Goal: Task Accomplishment & Management: Use online tool/utility

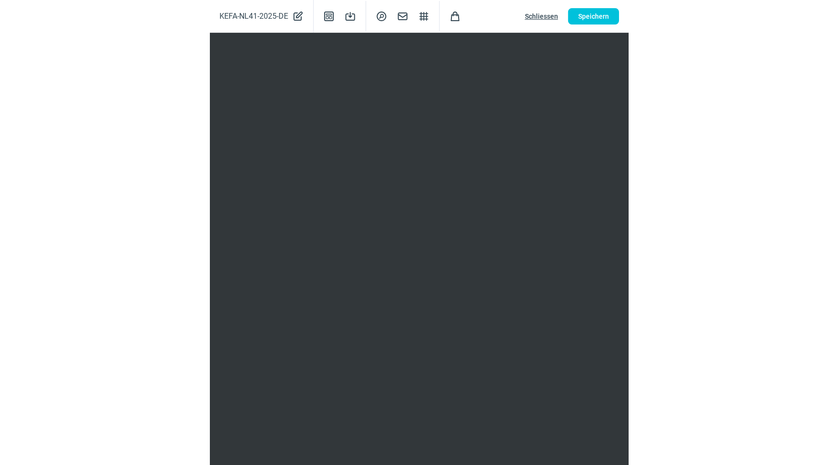
scroll to position [157, 0]
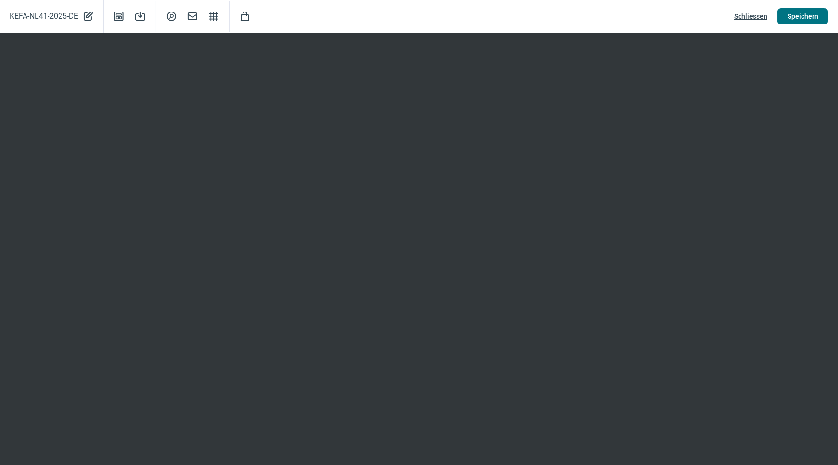
click at [800, 16] on span "Speichern" at bounding box center [802, 16] width 31 height 15
click at [743, 18] on span "Schliessen" at bounding box center [750, 16] width 33 height 15
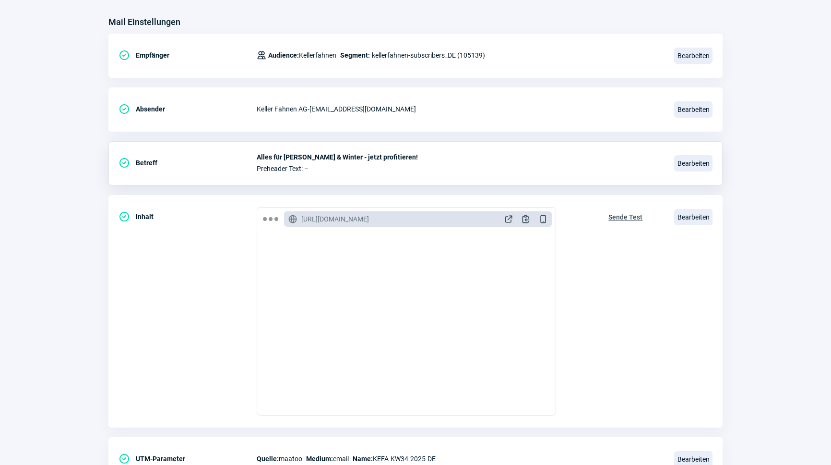
scroll to position [0, 0]
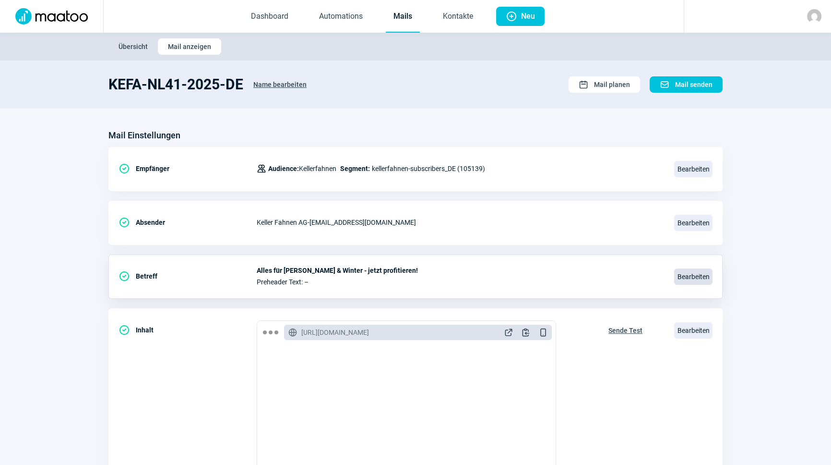
click at [690, 280] on span "Bearbeiten" at bounding box center [694, 276] width 38 height 16
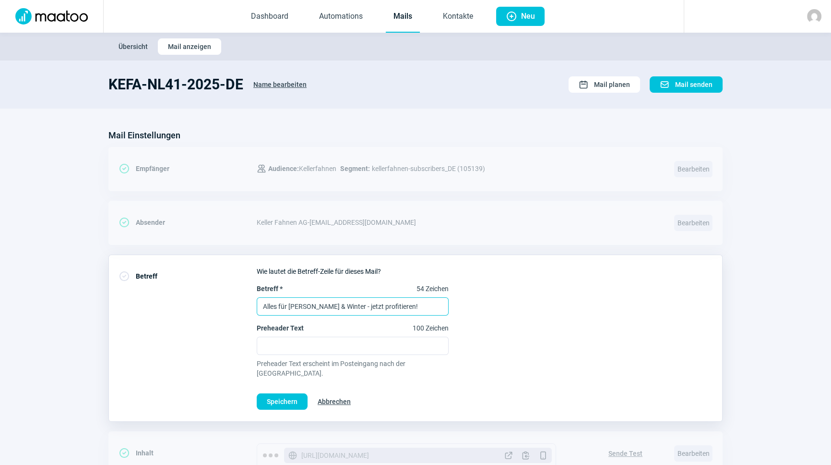
drag, startPoint x: 398, startPoint y: 305, endPoint x: 201, endPoint y: 298, distance: 197.4
click at [201, 298] on div "CheckCircle icon Betreff Wie lautet die Betreff-Zeile für dieses Mail? Betreff …" at bounding box center [415, 337] width 614 height 167
type input "H"
click at [261, 307] on input "Herbstzauber beginnt" at bounding box center [353, 306] width 192 height 18
click at [300, 305] on input "Herbstzauber beginnt" at bounding box center [353, 306] width 192 height 18
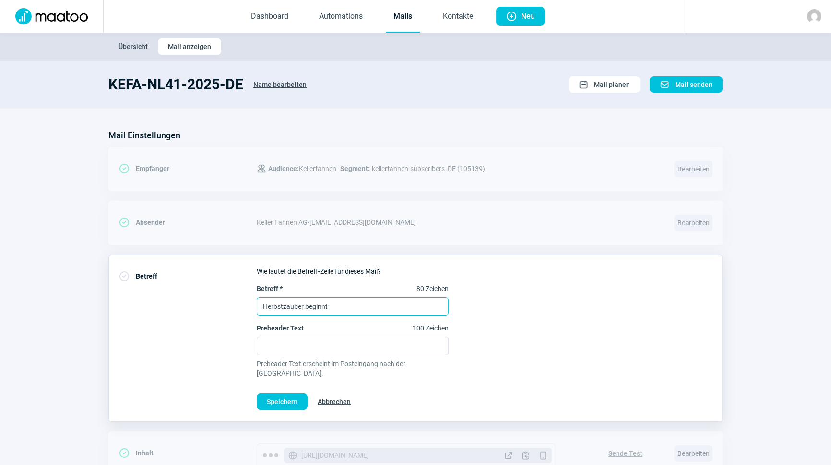
click at [300, 305] on input "Herbstzauber beginnt" at bounding box center [353, 306] width 192 height 18
click at [265, 305] on input "Herbstzauber beginnt" at bounding box center [353, 306] width 192 height 18
type input "Der Herbstzauber beginnt - jetzt profitieren!"
click at [282, 394] on span "Speichern" at bounding box center [282, 401] width 31 height 15
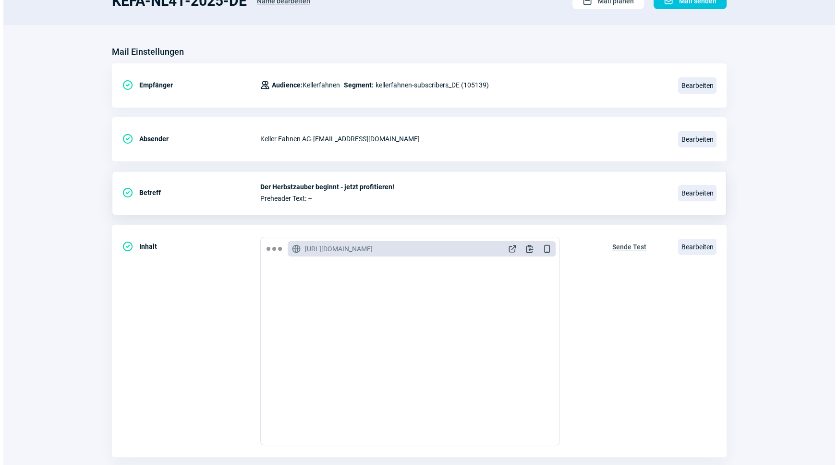
scroll to position [131, 0]
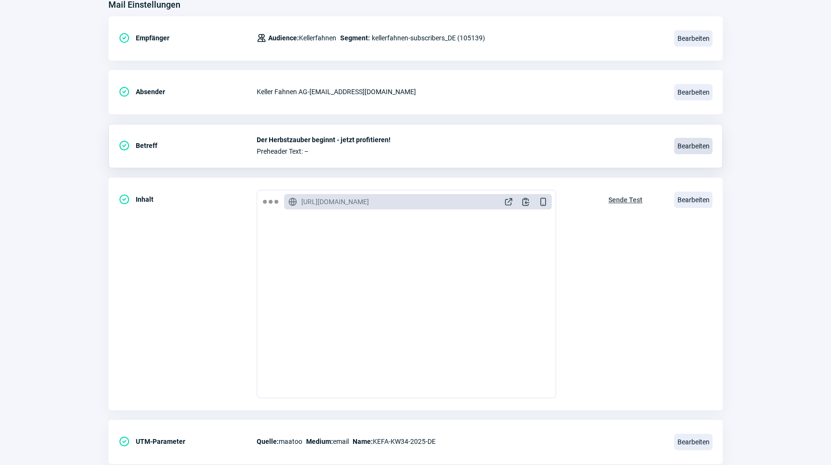
click at [701, 138] on span "Bearbeiten" at bounding box center [694, 146] width 38 height 16
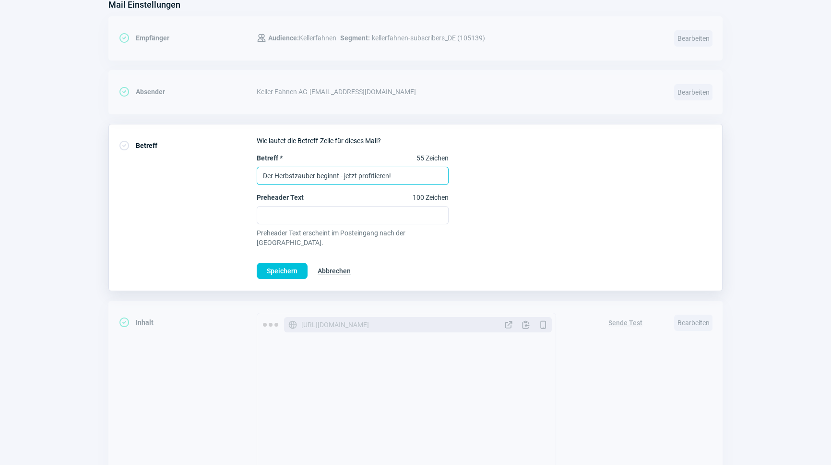
drag, startPoint x: 410, startPoint y: 170, endPoint x: 393, endPoint y: 173, distance: 17.0
click at [400, 172] on input "Der Herbstzauber beginnt - jetzt profitieren!" at bounding box center [353, 176] width 192 height 18
drag, startPoint x: 340, startPoint y: 176, endPoint x: 293, endPoint y: 177, distance: 47.5
click at [293, 177] on input "Der Herbstzauber beginnt - jetzt profitieren!" at bounding box center [353, 176] width 192 height 18
type input "Der [PERSON_NAME] ist da - jetzt profitieren!"
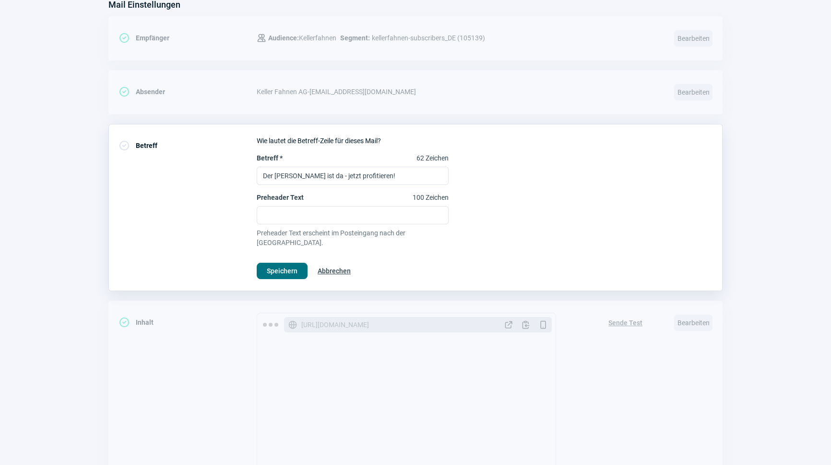
click at [302, 263] on button "Speichern" at bounding box center [282, 271] width 51 height 16
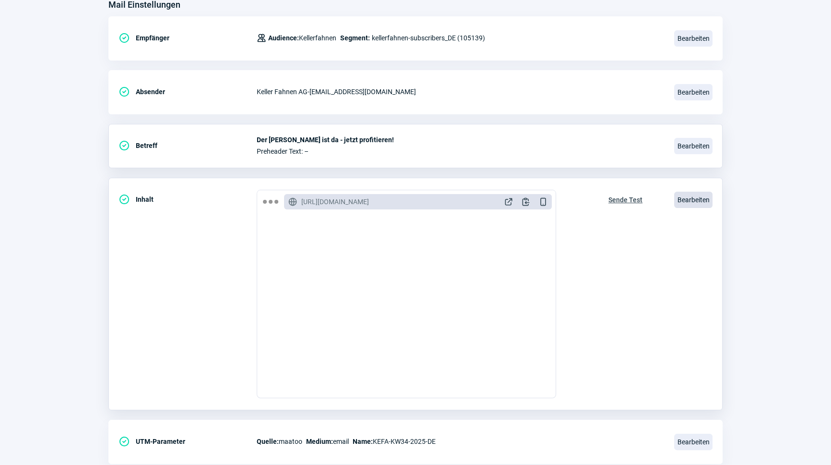
click at [702, 199] on span "Bearbeiten" at bounding box center [694, 200] width 38 height 16
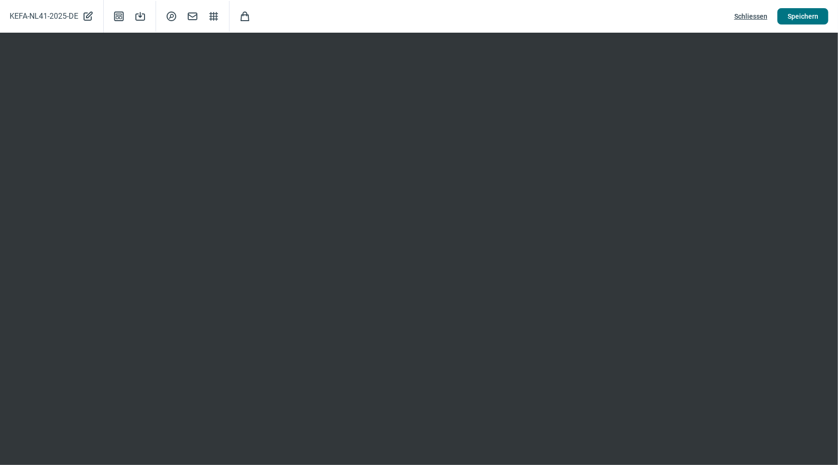
click at [798, 21] on span "Speichern" at bounding box center [802, 16] width 31 height 15
click at [801, 16] on span "Speichern" at bounding box center [802, 16] width 31 height 15
click at [814, 19] on span "Speichern" at bounding box center [802, 16] width 31 height 15
click at [791, 16] on span "Speichern" at bounding box center [802, 16] width 31 height 15
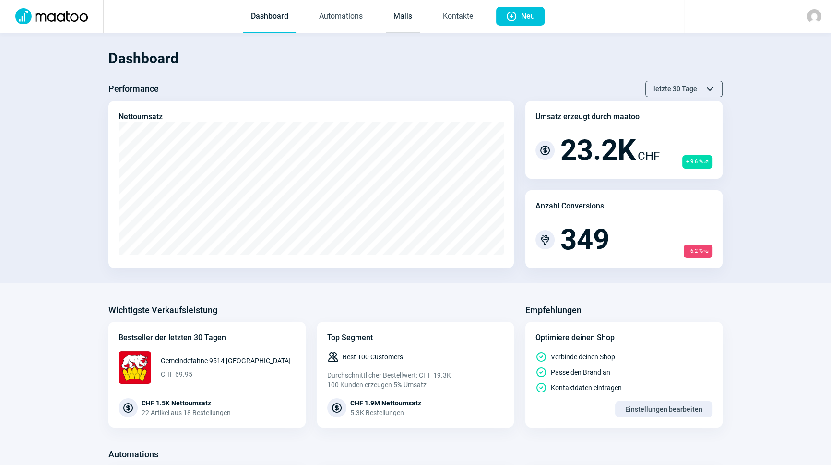
click at [406, 14] on link "Mails" at bounding box center [403, 17] width 34 height 32
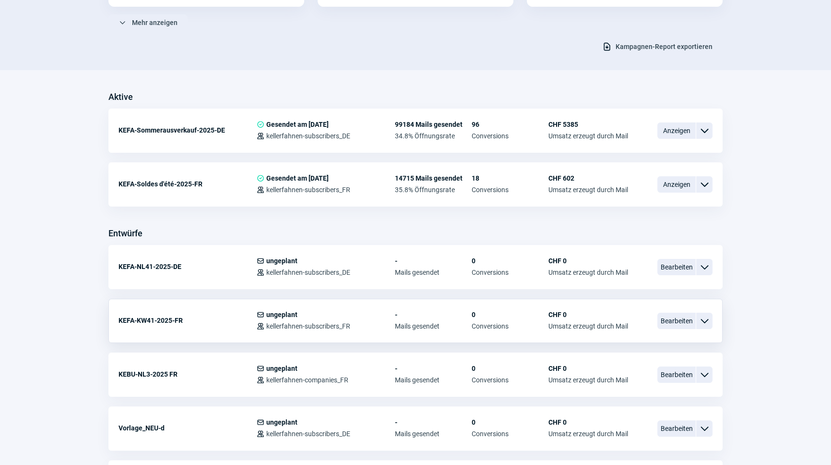
scroll to position [174, 0]
click at [676, 325] on span "Bearbeiten" at bounding box center [677, 320] width 38 height 16
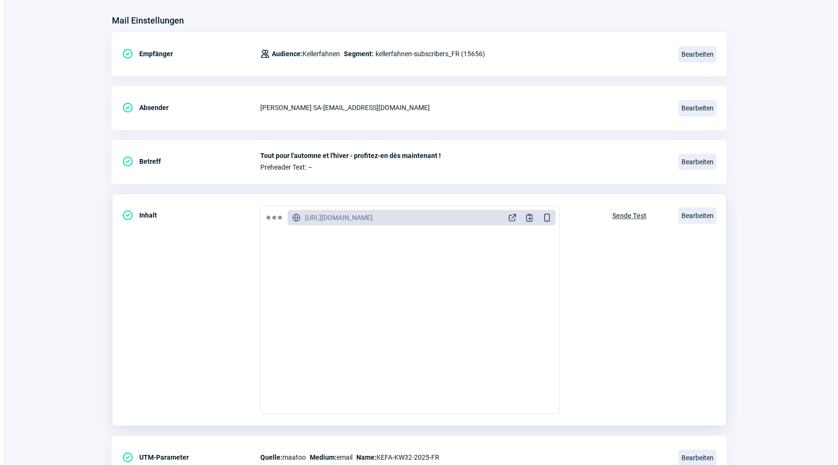
scroll to position [131, 0]
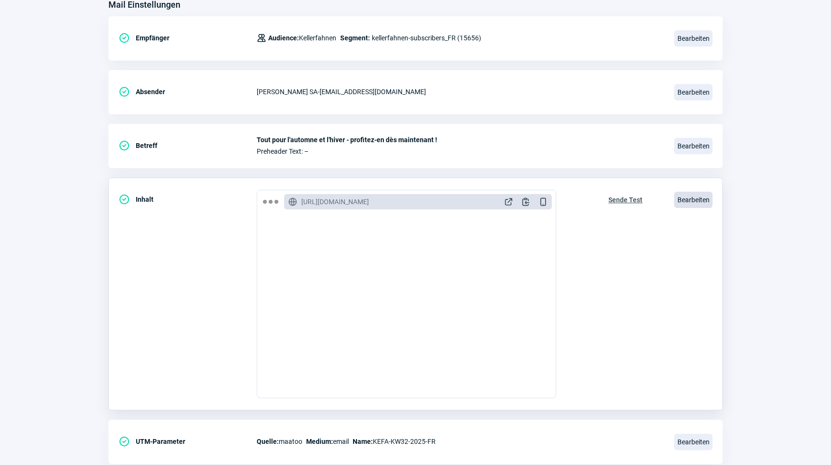
click at [693, 193] on span "Bearbeiten" at bounding box center [694, 200] width 38 height 16
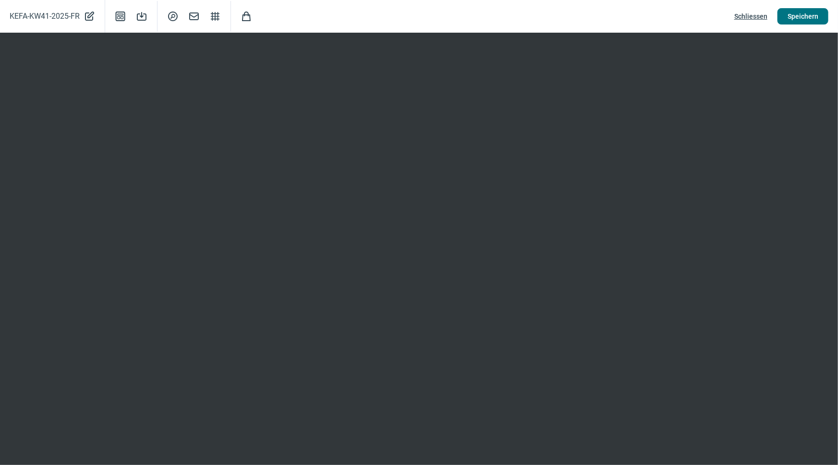
click at [812, 9] on span "Speichern" at bounding box center [802, 16] width 31 height 15
click at [790, 10] on span "Speichern" at bounding box center [802, 16] width 31 height 15
click at [791, 13] on span "Speichern" at bounding box center [802, 16] width 31 height 15
click at [813, 12] on span "Speichern" at bounding box center [802, 16] width 31 height 15
click at [801, 24] on button "Speichern" at bounding box center [802, 16] width 51 height 16
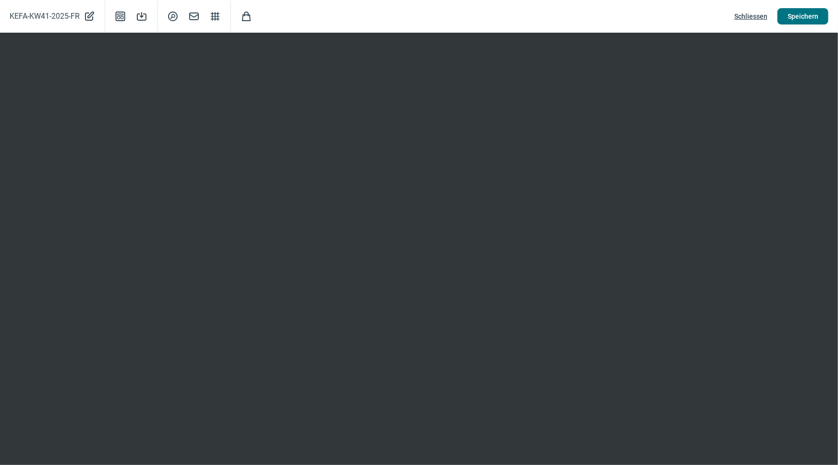
click at [808, 17] on span "Speichern" at bounding box center [802, 16] width 31 height 15
click at [808, 14] on span "Speichern" at bounding box center [802, 16] width 31 height 15
click at [745, 15] on span "Schliessen" at bounding box center [750, 16] width 33 height 15
